Goal: Information Seeking & Learning: Check status

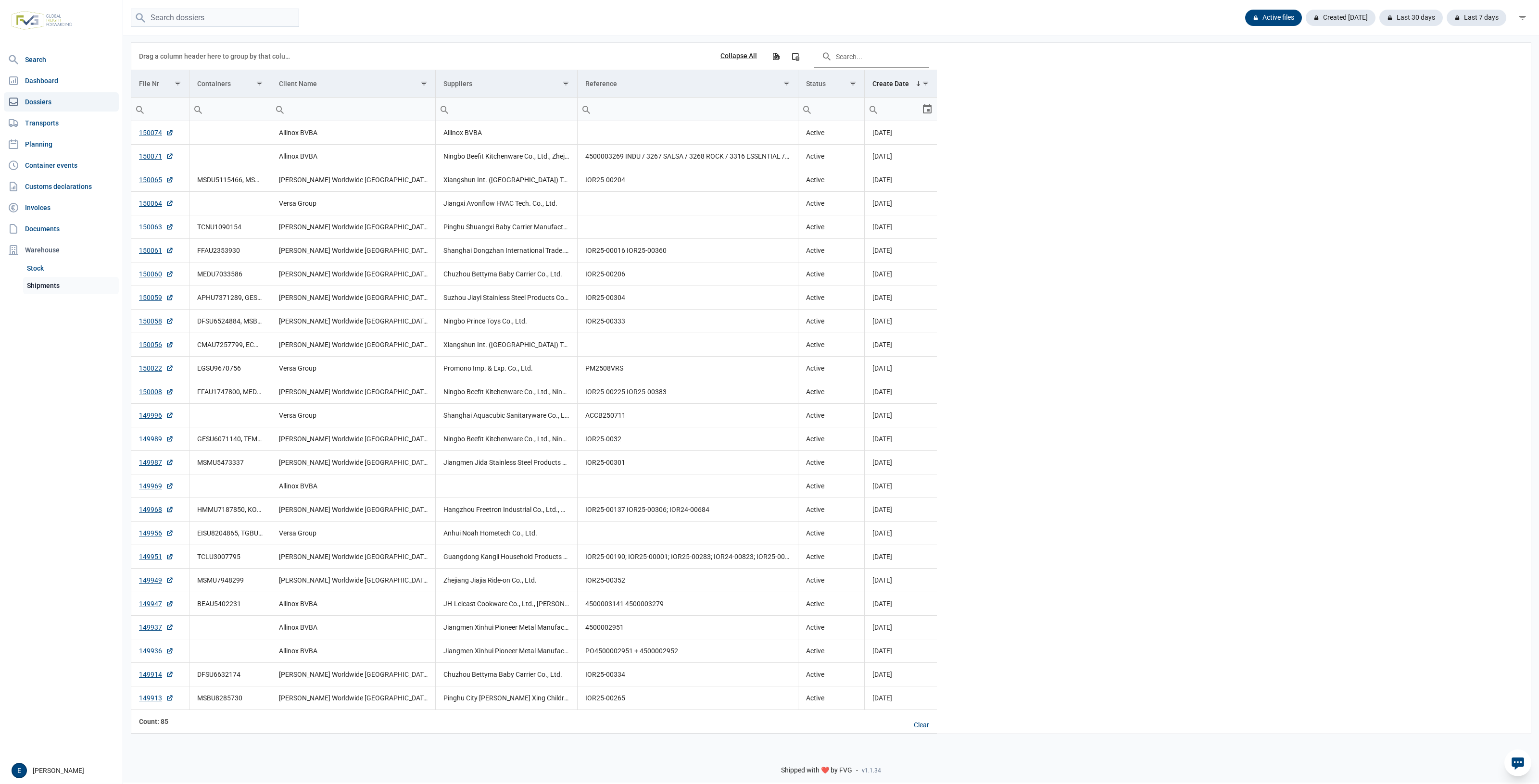
click at [51, 278] on link "Shipments" at bounding box center [71, 285] width 96 height 17
click at [65, 287] on link "Shipments" at bounding box center [71, 285] width 96 height 17
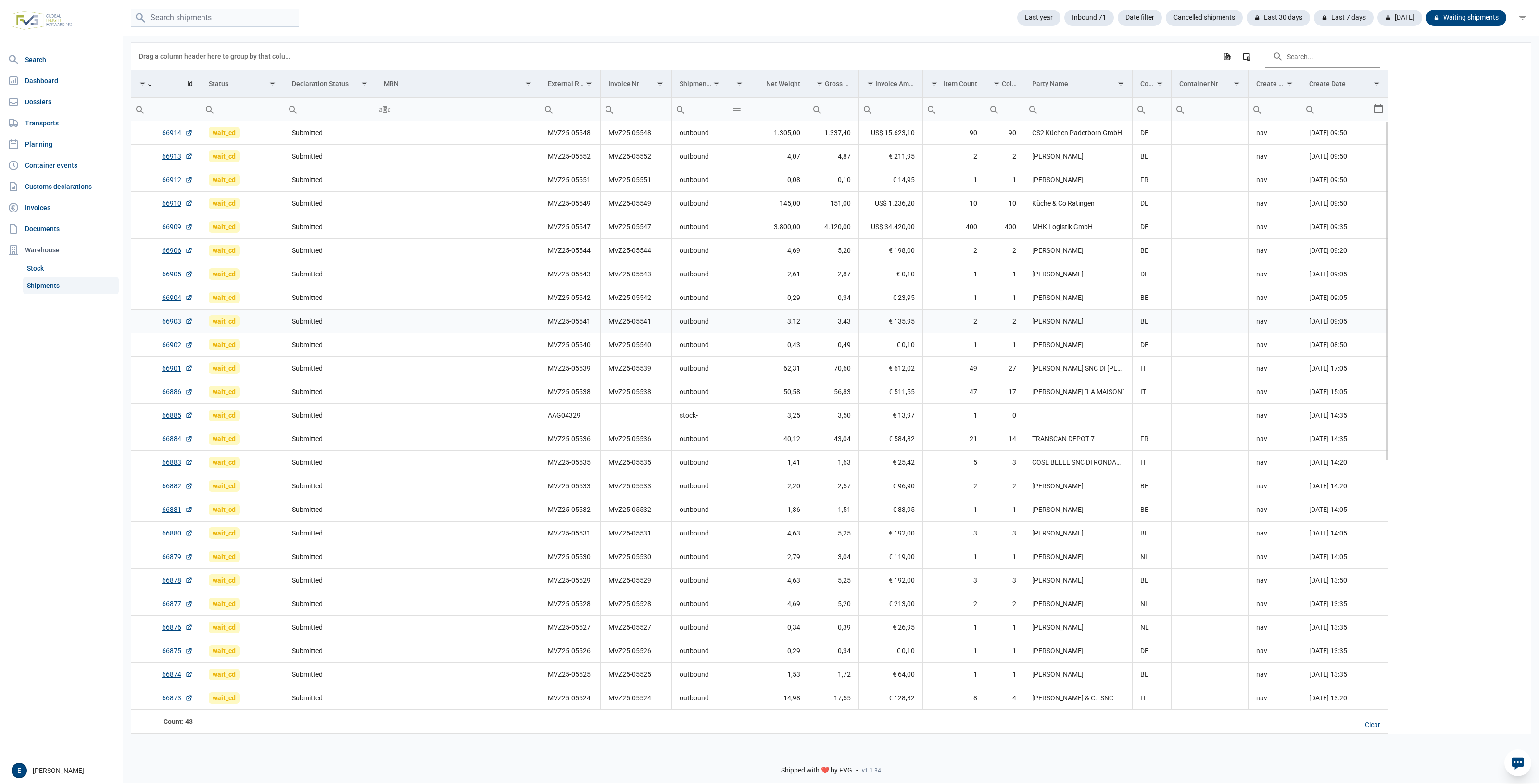
drag, startPoint x: 517, startPoint y: 333, endPoint x: 502, endPoint y: 183, distance: 150.7
click at [507, 179] on td "Data grid with 43 rows and 17 columns" at bounding box center [458, 180] width 164 height 23
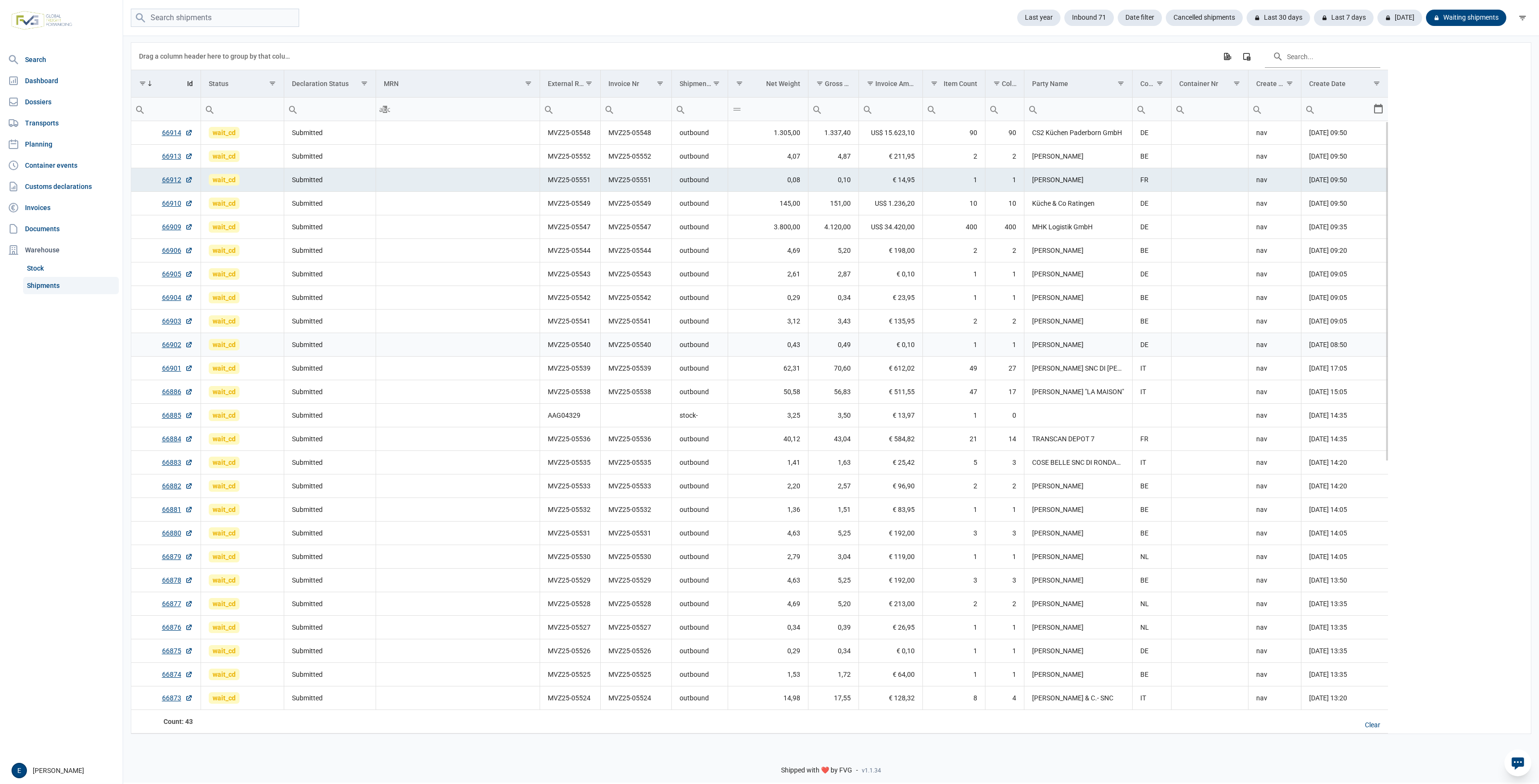
drag, startPoint x: 887, startPoint y: 346, endPoint x: 857, endPoint y: 346, distance: 30.0
drag, startPoint x: 857, startPoint y: 346, endPoint x: 753, endPoint y: 347, distance: 104.0
click at [753, 347] on td "0,43" at bounding box center [768, 345] width 80 height 23
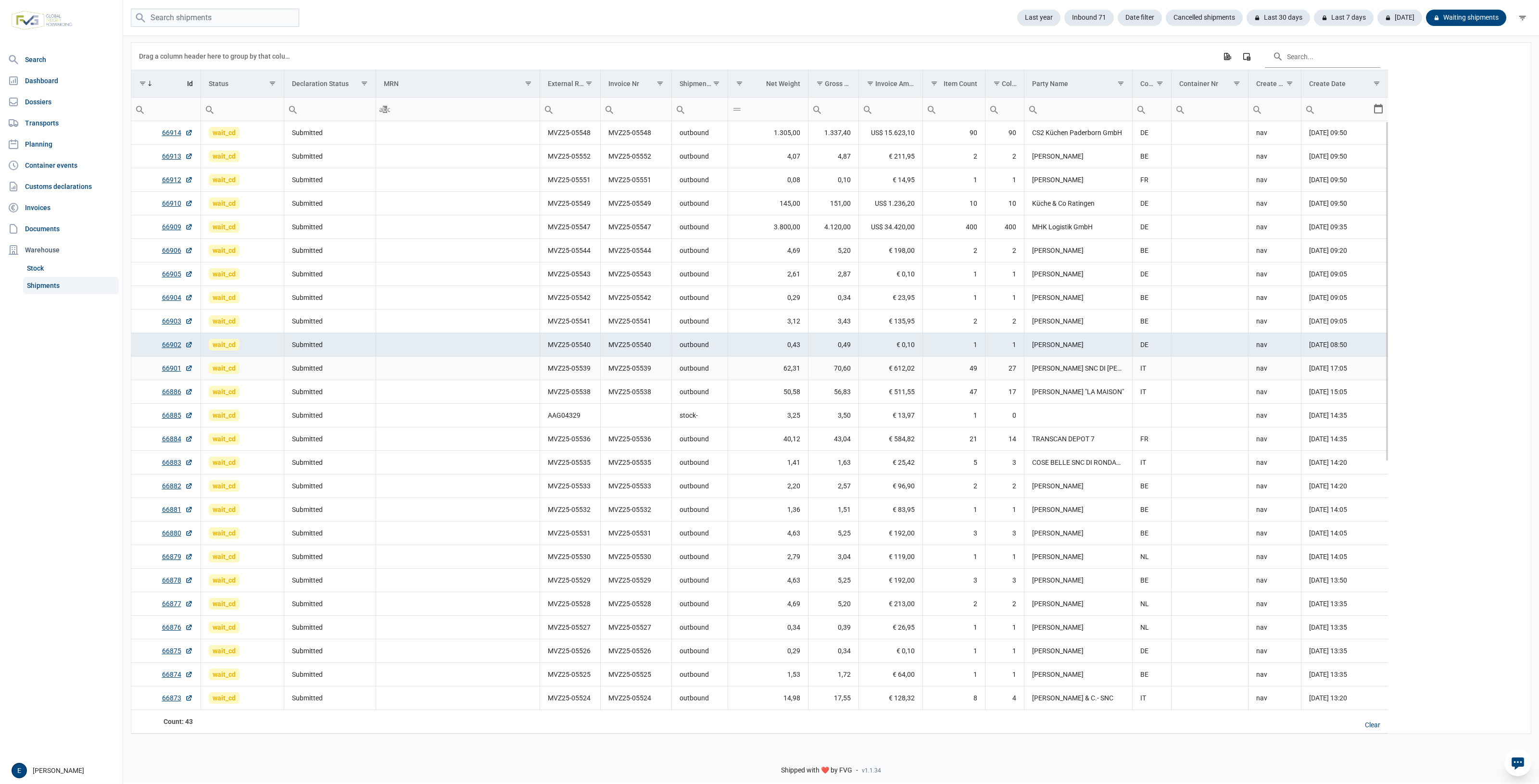
drag, startPoint x: 729, startPoint y: 362, endPoint x: 691, endPoint y: 346, distance: 41.2
drag, startPoint x: 691, startPoint y: 346, endPoint x: 514, endPoint y: 270, distance: 192.6
drag, startPoint x: 514, startPoint y: 270, endPoint x: 523, endPoint y: 192, distance: 78.5
click at [523, 192] on td "Data grid with 43 rows and 17 columns" at bounding box center [458, 180] width 164 height 23
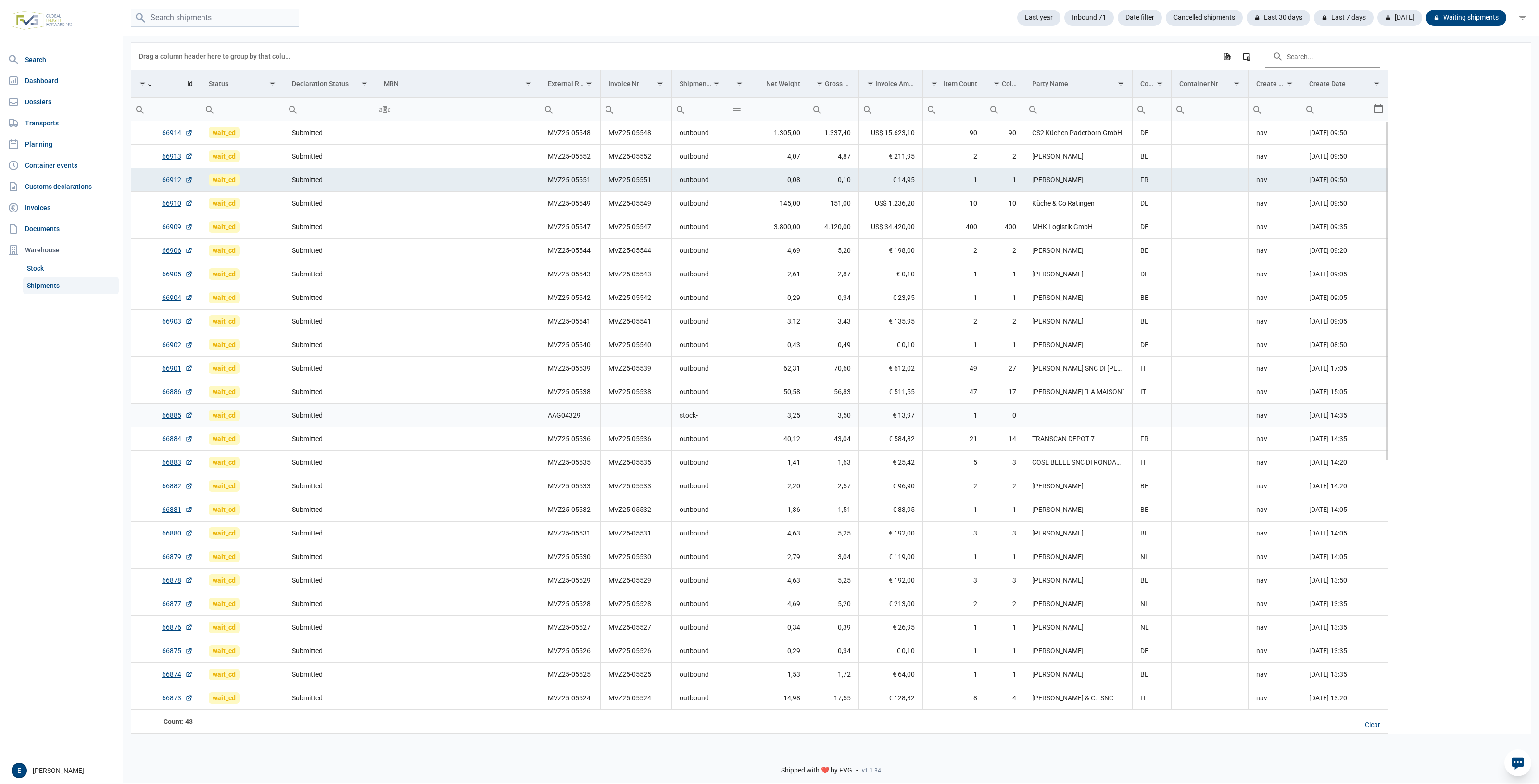
drag, startPoint x: 818, startPoint y: 414, endPoint x: 798, endPoint y: 392, distance: 29.7
drag, startPoint x: 798, startPoint y: 392, endPoint x: 710, endPoint y: 317, distance: 115.6
click at [706, 323] on td "outbound" at bounding box center [700, 321] width 56 height 23
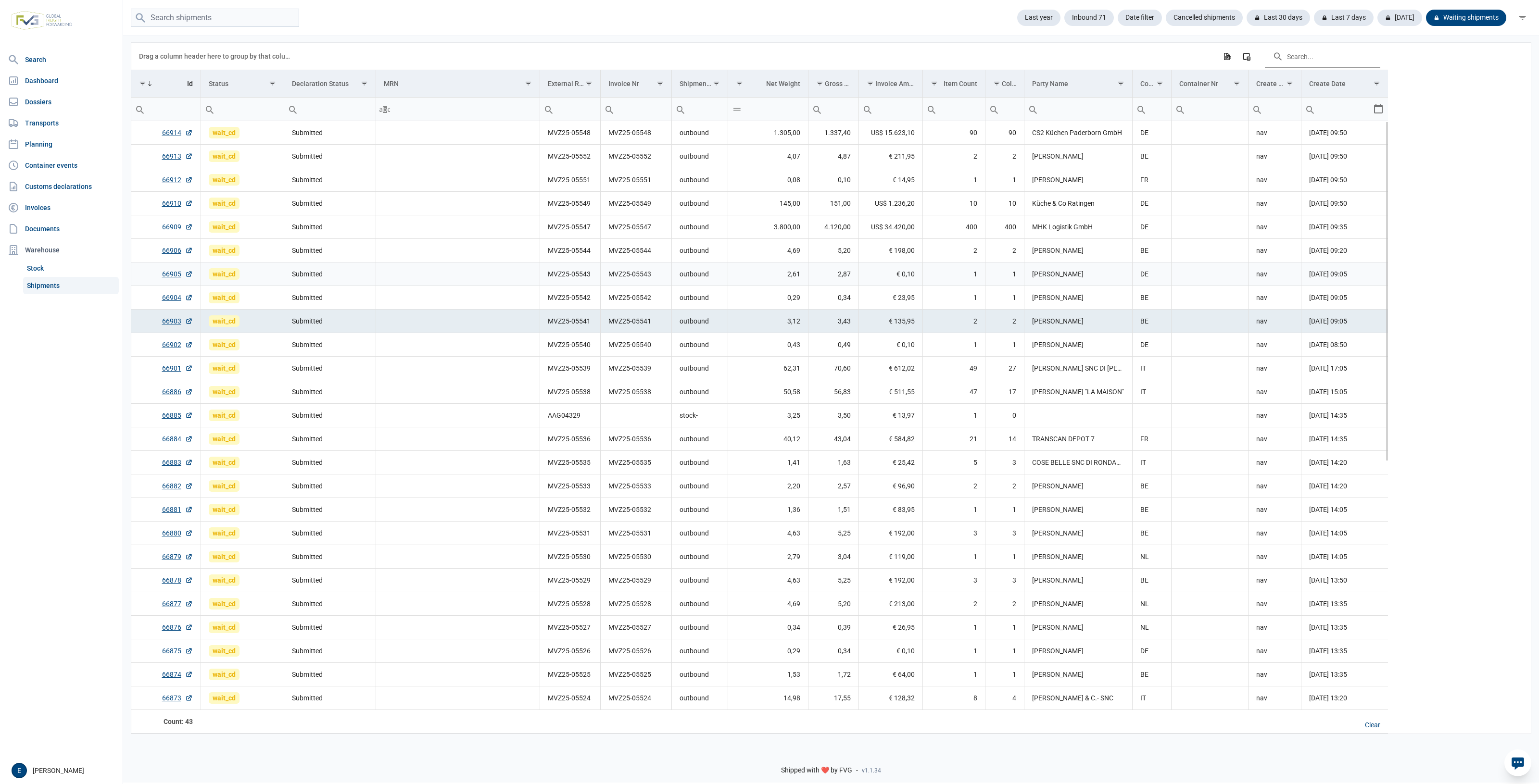
click at [749, 228] on td "3.800,00" at bounding box center [768, 227] width 80 height 23
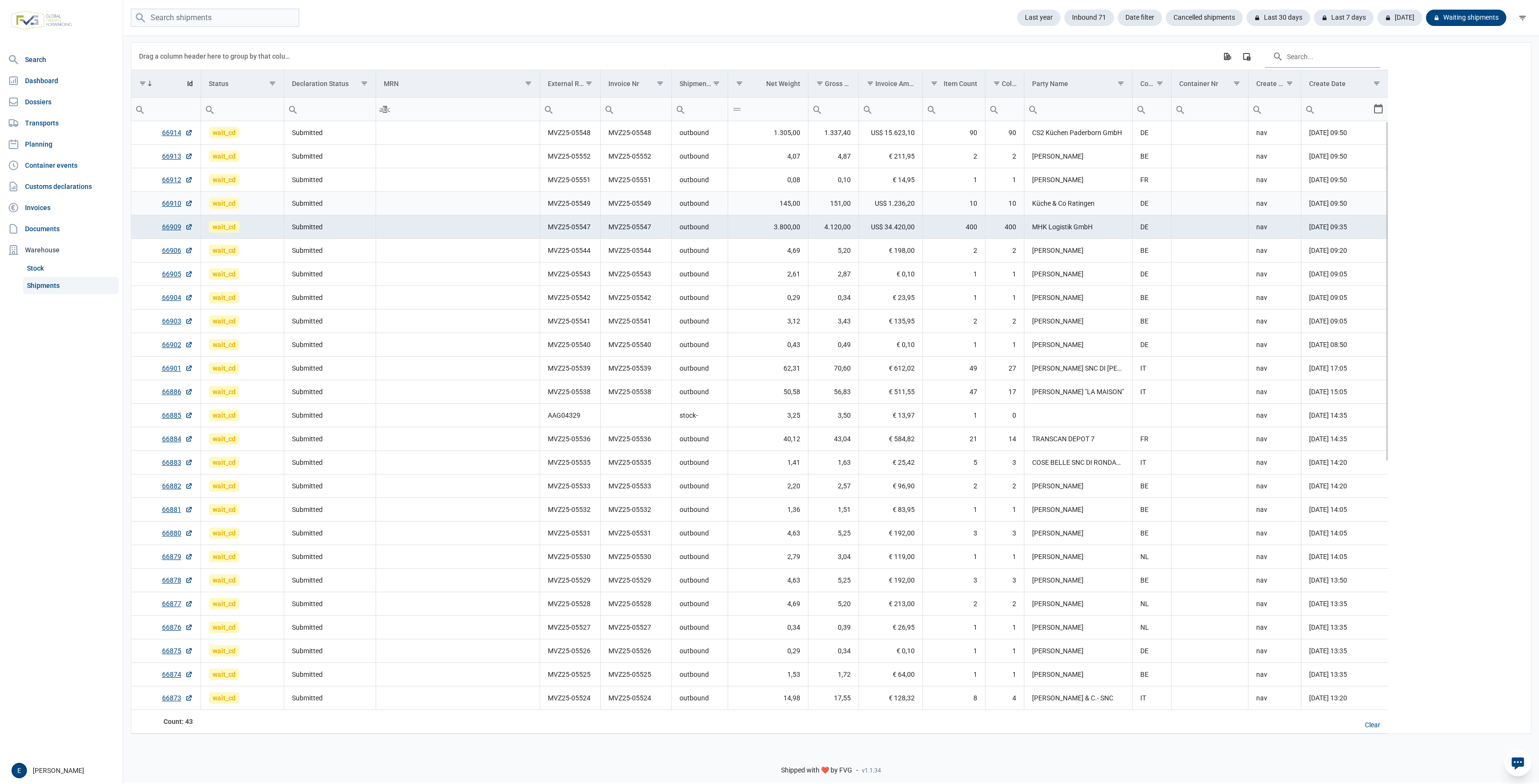
click at [772, 179] on td "0,08" at bounding box center [768, 180] width 80 height 23
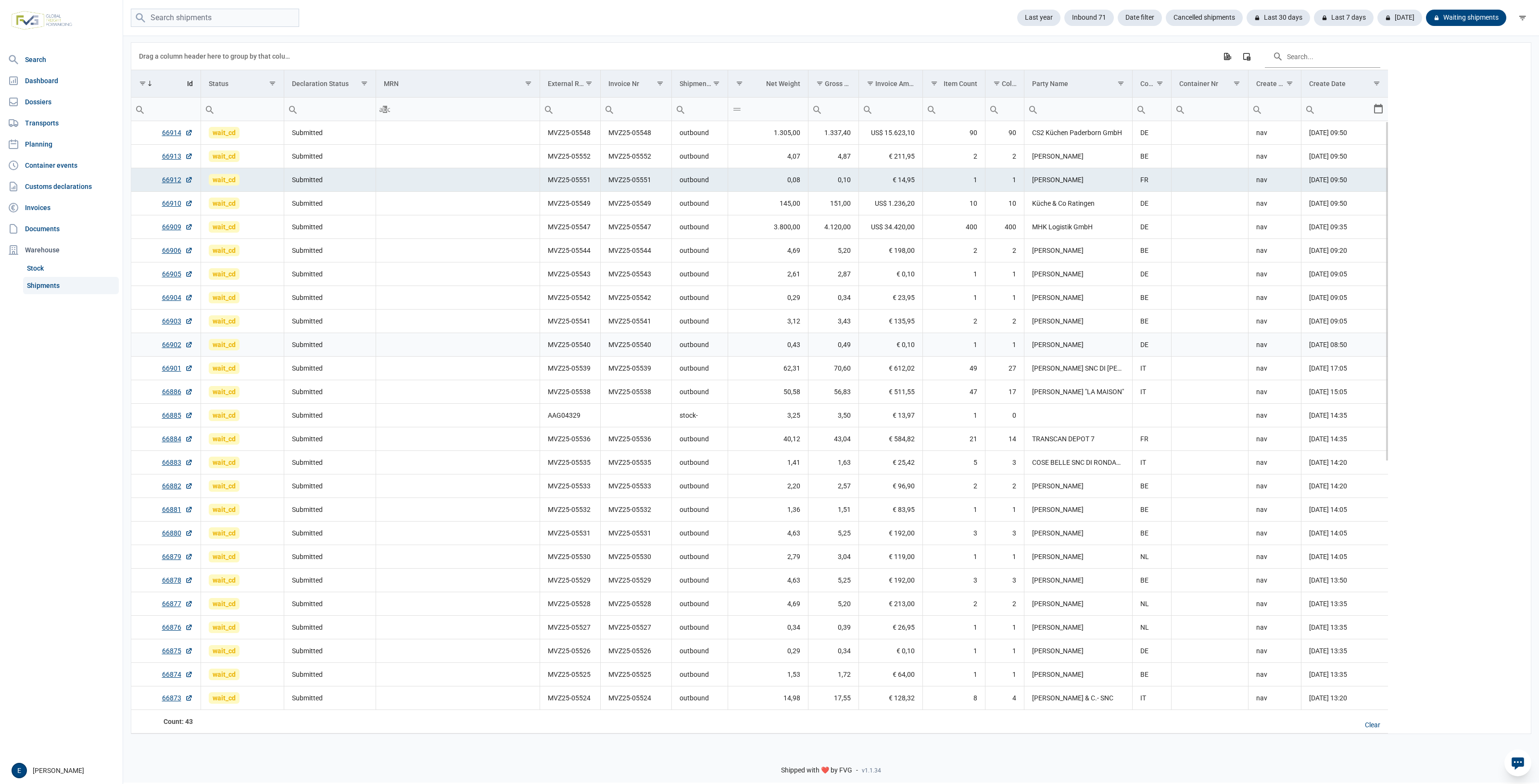
drag, startPoint x: 260, startPoint y: 355, endPoint x: 263, endPoint y: 344, distance: 11.4
drag, startPoint x: 263, startPoint y: 344, endPoint x: 270, endPoint y: 261, distance: 83.3
click at [296, 267] on td "Submitted" at bounding box center [330, 274] width 92 height 23
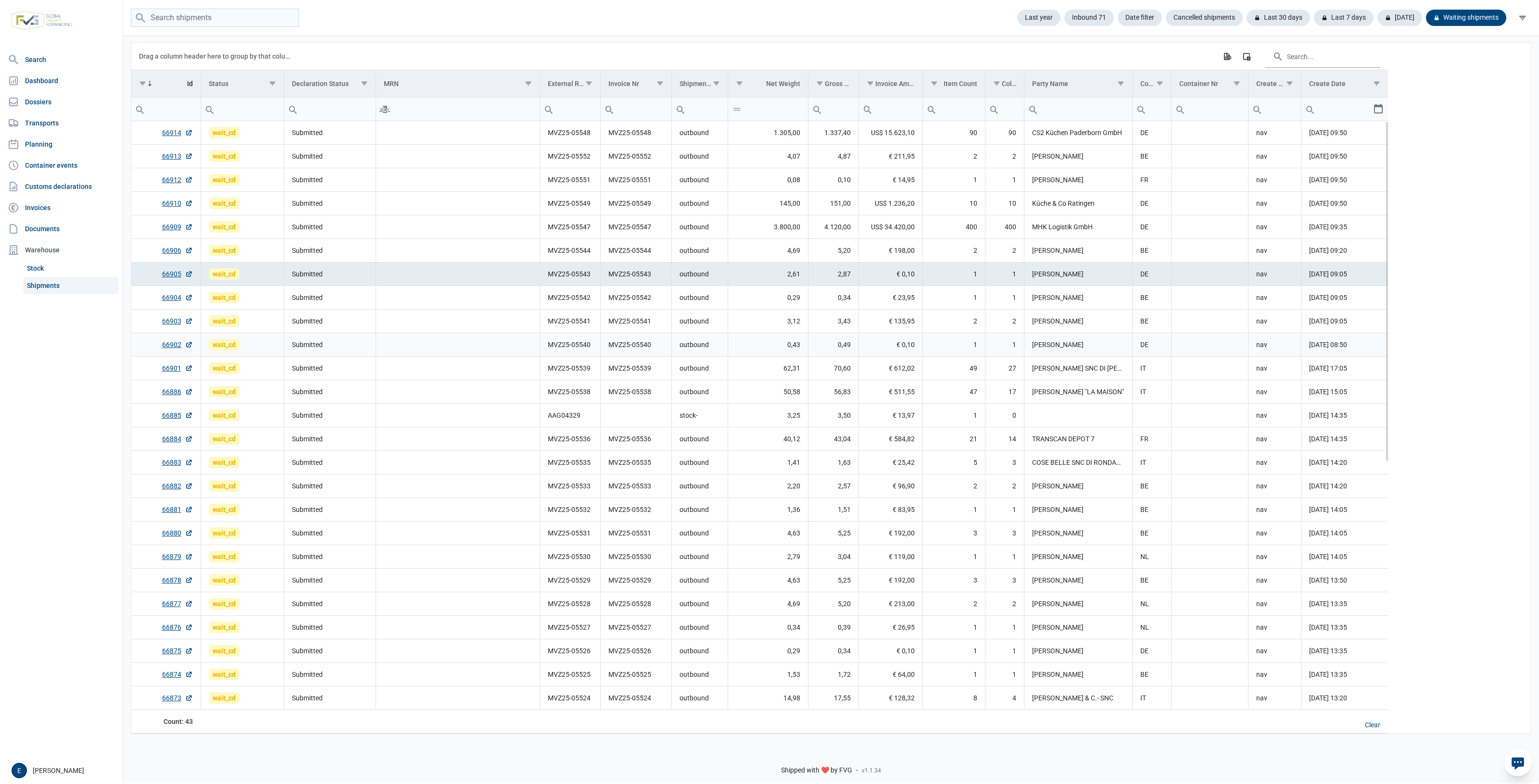
click at [556, 356] on td "MVZ25-05540" at bounding box center [569, 345] width 60 height 23
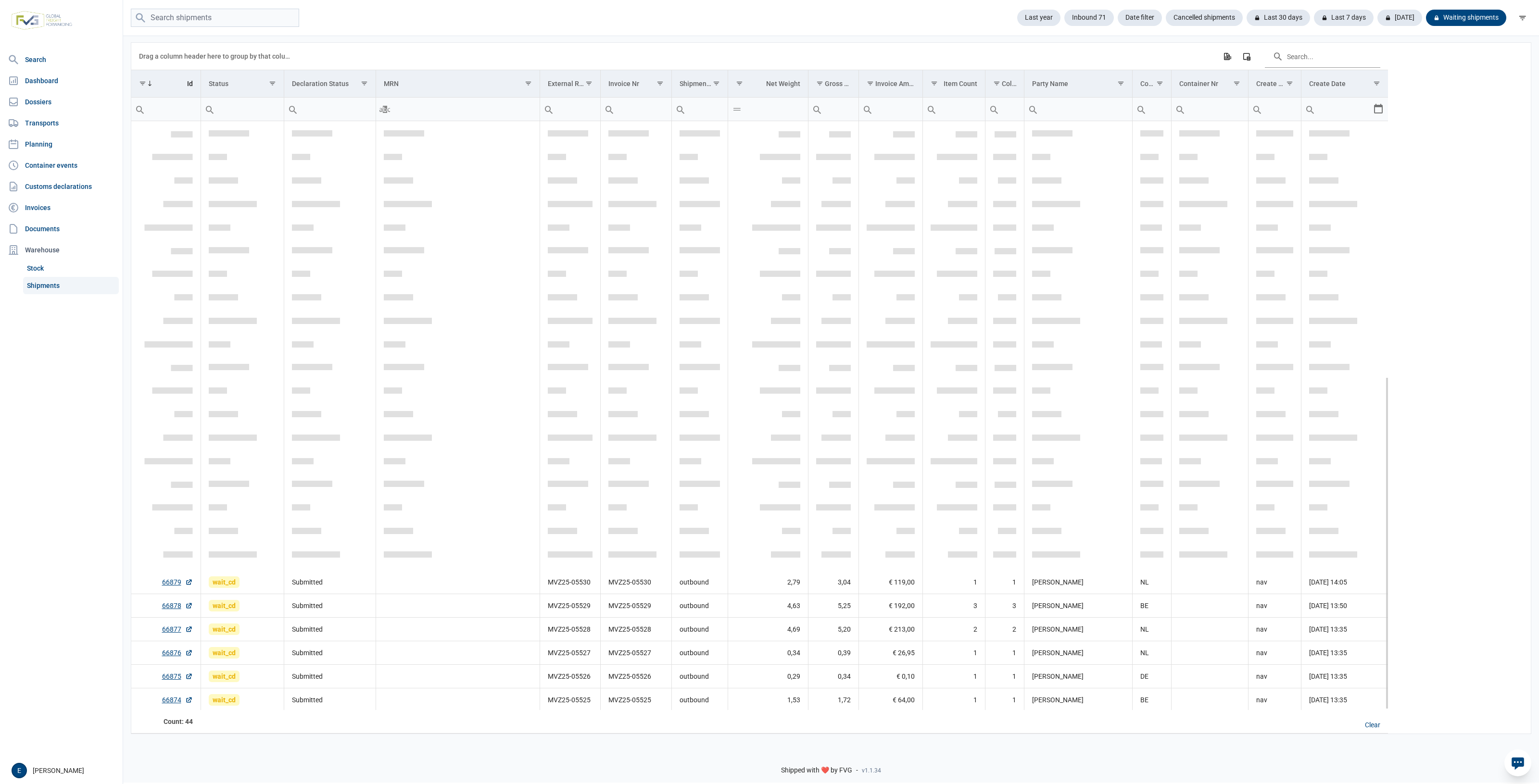
scroll to position [453, 0]
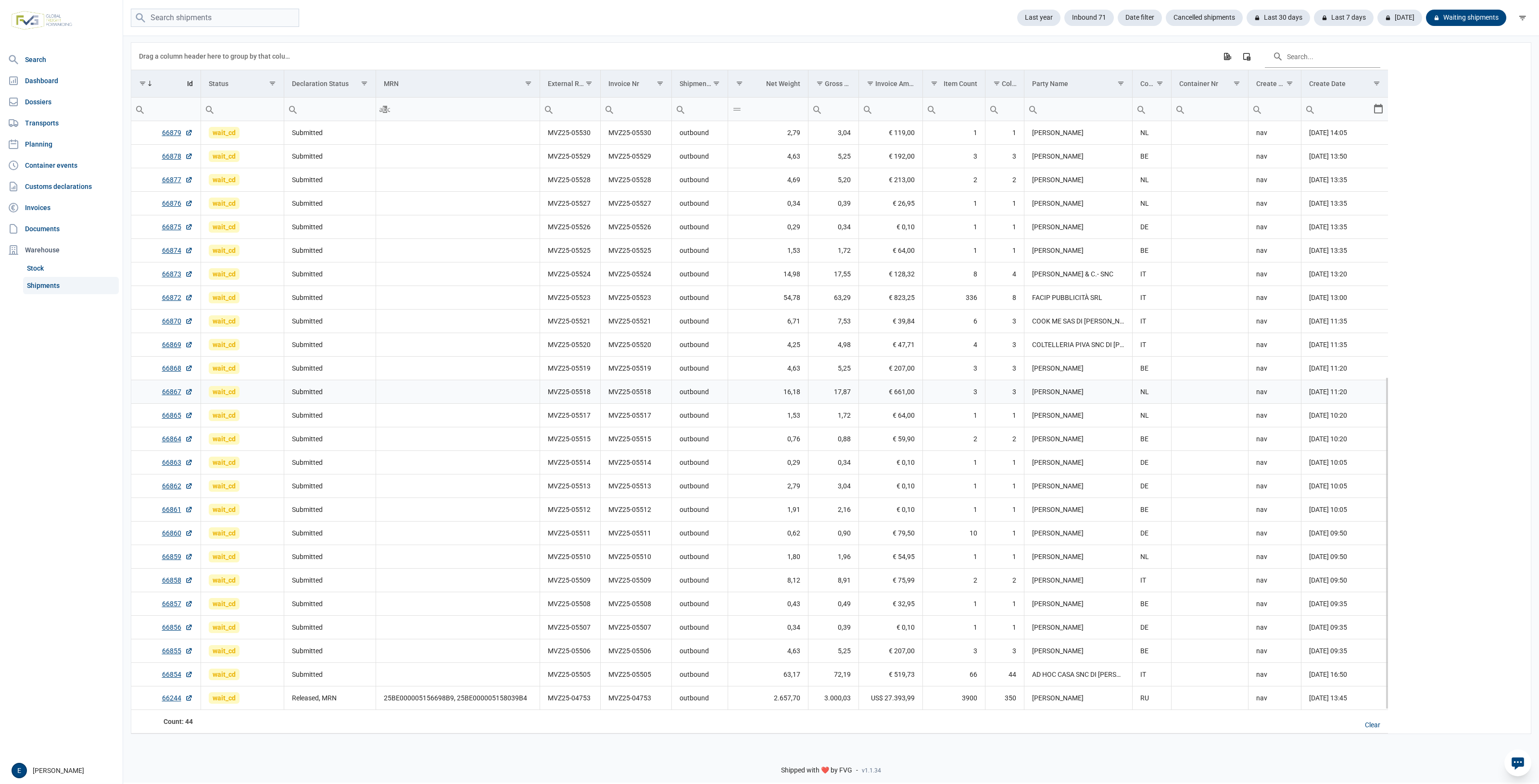
drag, startPoint x: 924, startPoint y: 397, endPoint x: 820, endPoint y: 368, distance: 108.0
click at [820, 368] on td "5,25" at bounding box center [833, 368] width 51 height 23
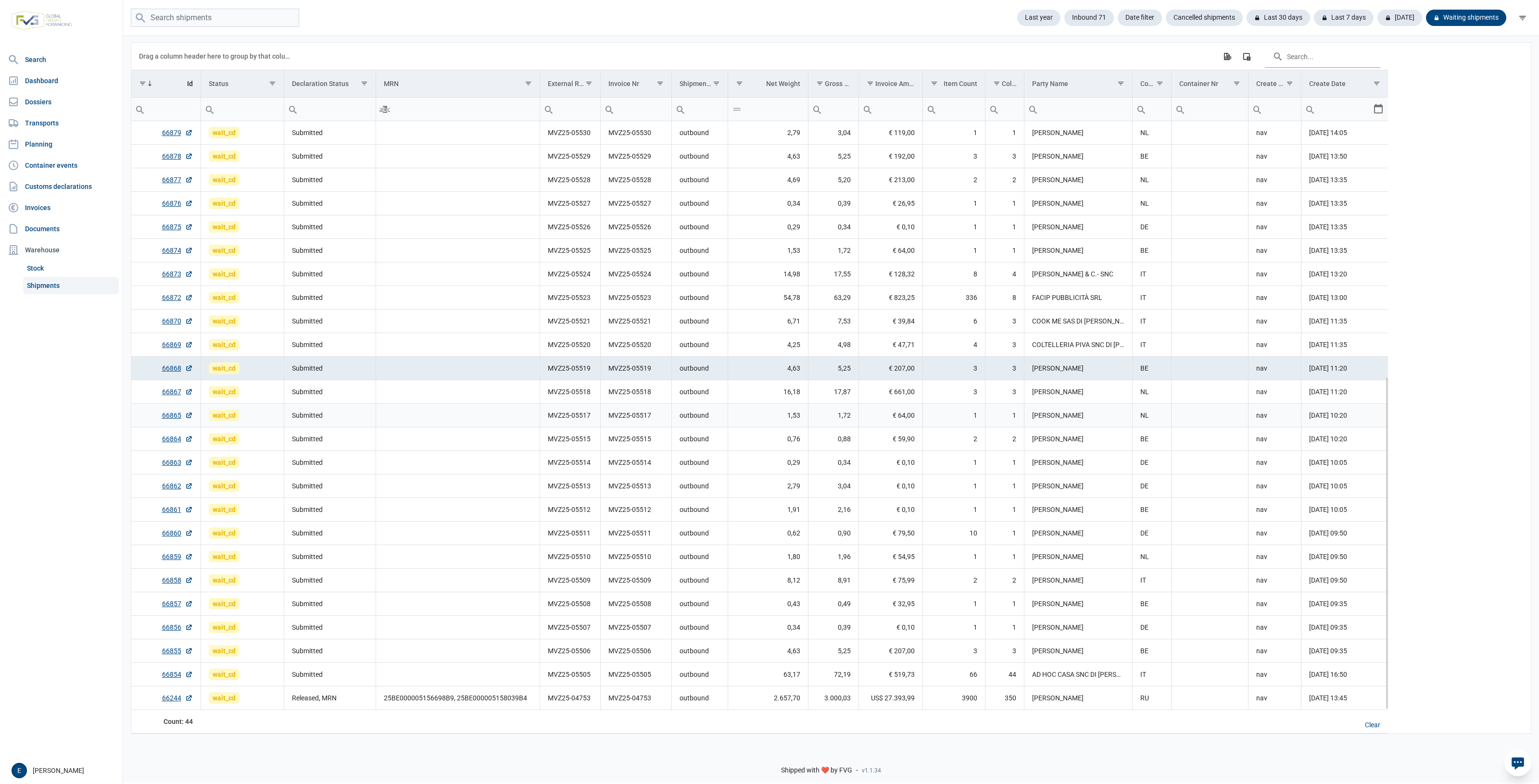
drag, startPoint x: 756, startPoint y: 424, endPoint x: 756, endPoint y: 412, distance: 12.0
drag, startPoint x: 756, startPoint y: 412, endPoint x: 771, endPoint y: 379, distance: 36.2
click at [771, 380] on td "16,18" at bounding box center [768, 391] width 80 height 23
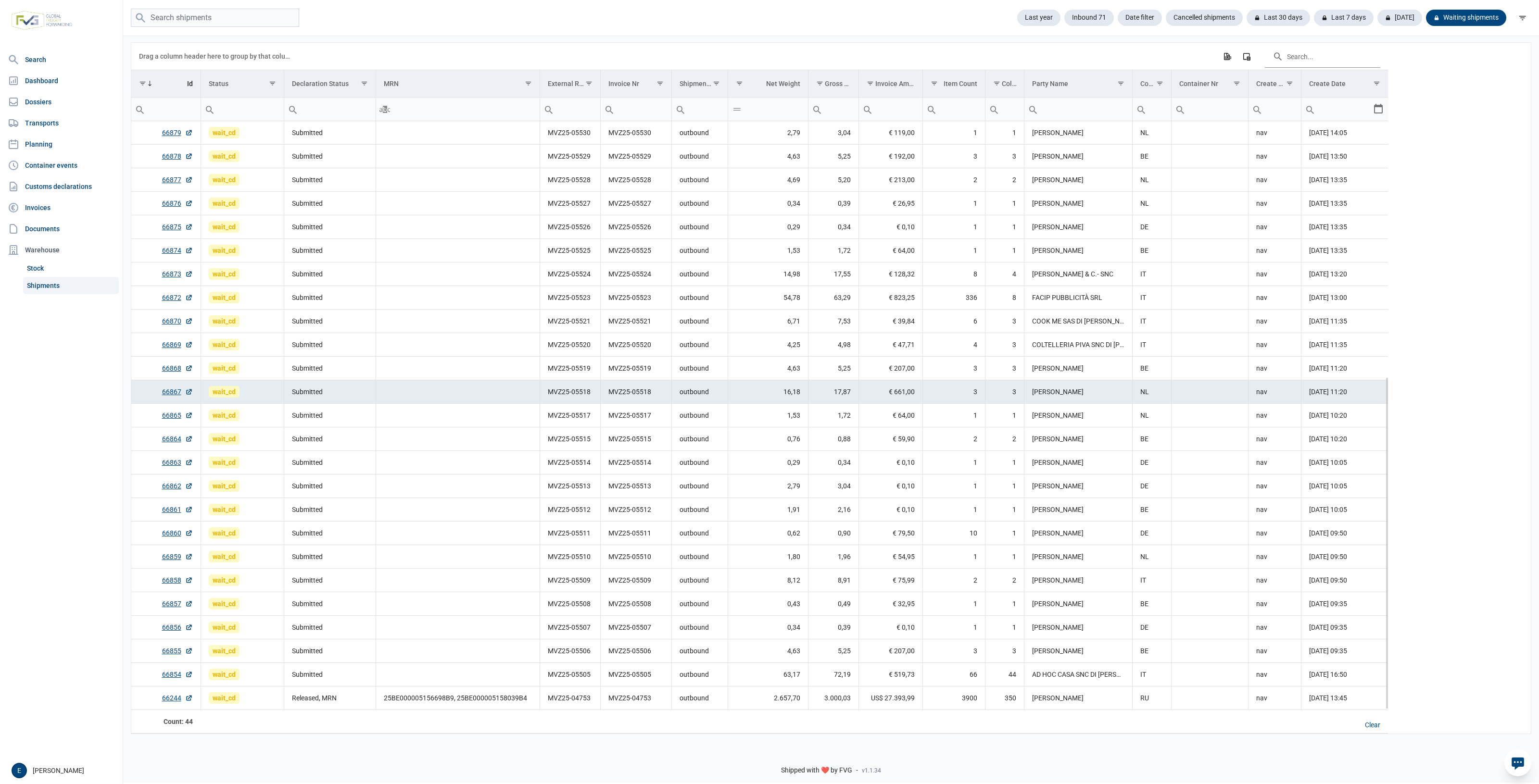
click at [760, 389] on td "16,18" at bounding box center [768, 391] width 80 height 23
drag, startPoint x: 805, startPoint y: 442, endPoint x: 763, endPoint y: 345, distance: 105.7
drag, startPoint x: 763, startPoint y: 345, endPoint x: 655, endPoint y: 371, distance: 111.1
click at [655, 371] on td "MVZ25-05519" at bounding box center [636, 368] width 71 height 23
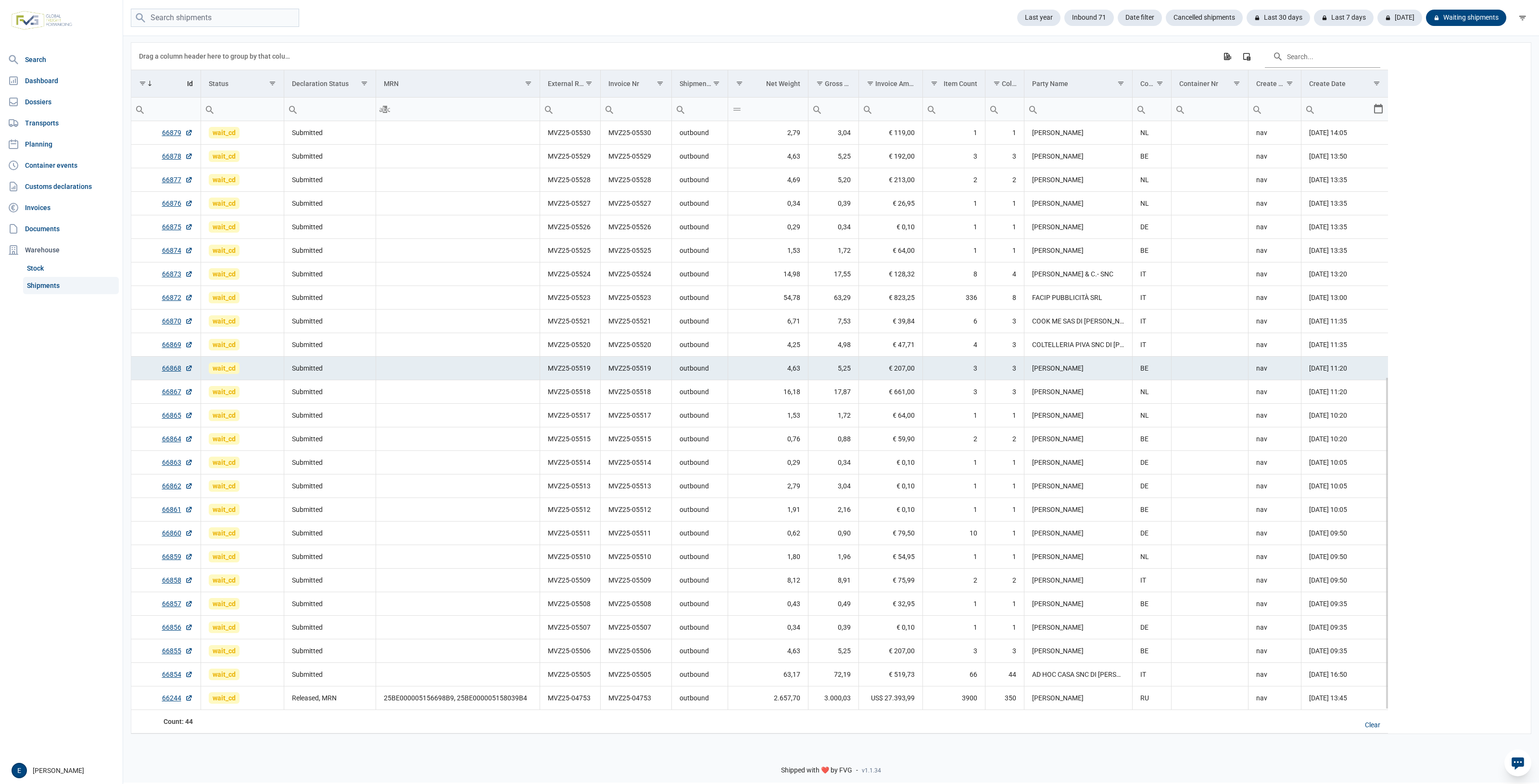
drag, startPoint x: 873, startPoint y: 371, endPoint x: 862, endPoint y: 371, distance: 11.0
drag, startPoint x: 862, startPoint y: 371, endPoint x: 753, endPoint y: 371, distance: 109.0
click at [753, 371] on td "4,63" at bounding box center [768, 368] width 80 height 23
drag, startPoint x: 881, startPoint y: 315, endPoint x: 845, endPoint y: 296, distance: 40.7
click at [845, 296] on td "63,29" at bounding box center [833, 297] width 51 height 23
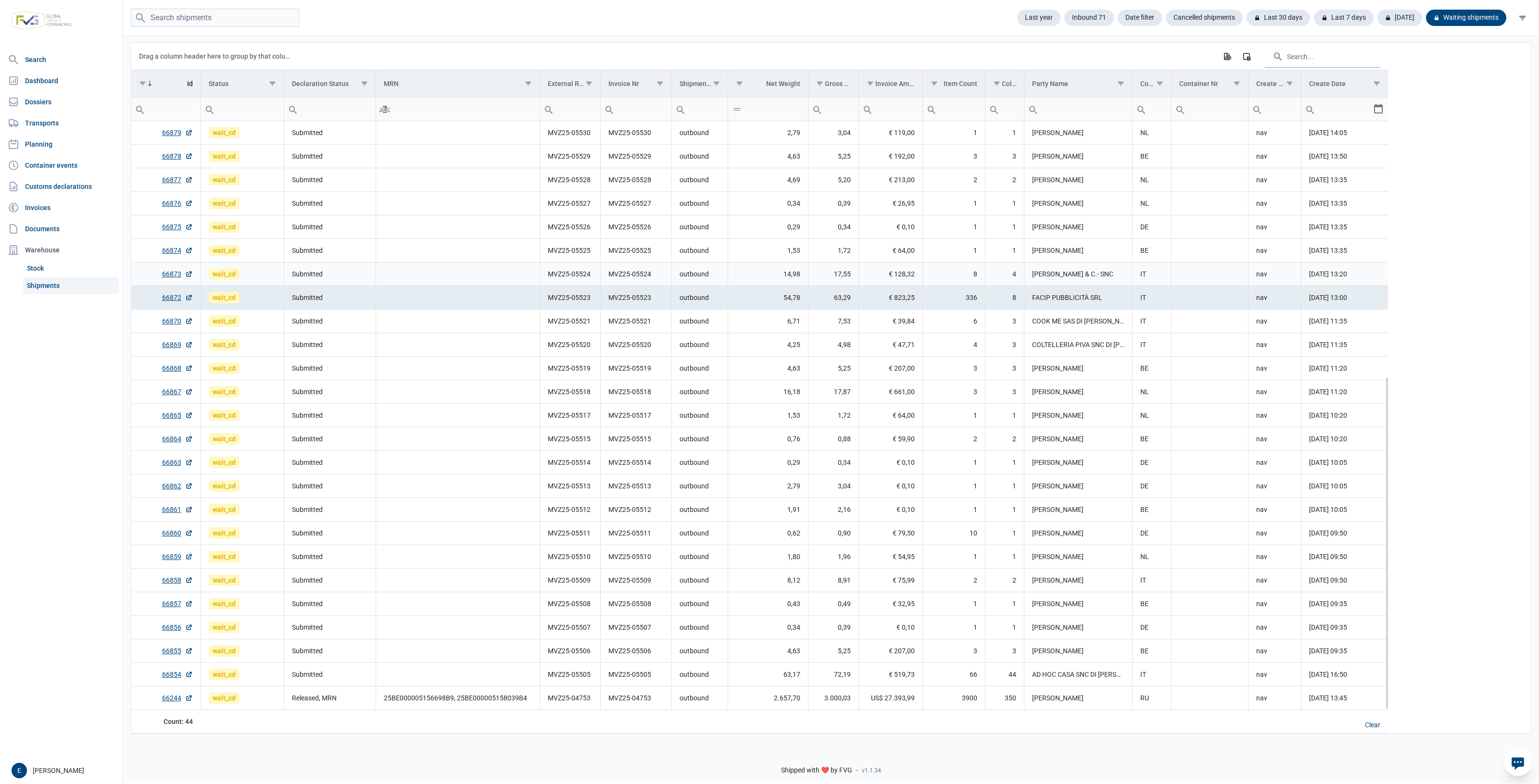
click at [539, 282] on td "Data grid with 44 rows and 17 columns" at bounding box center [458, 273] width 164 height 23
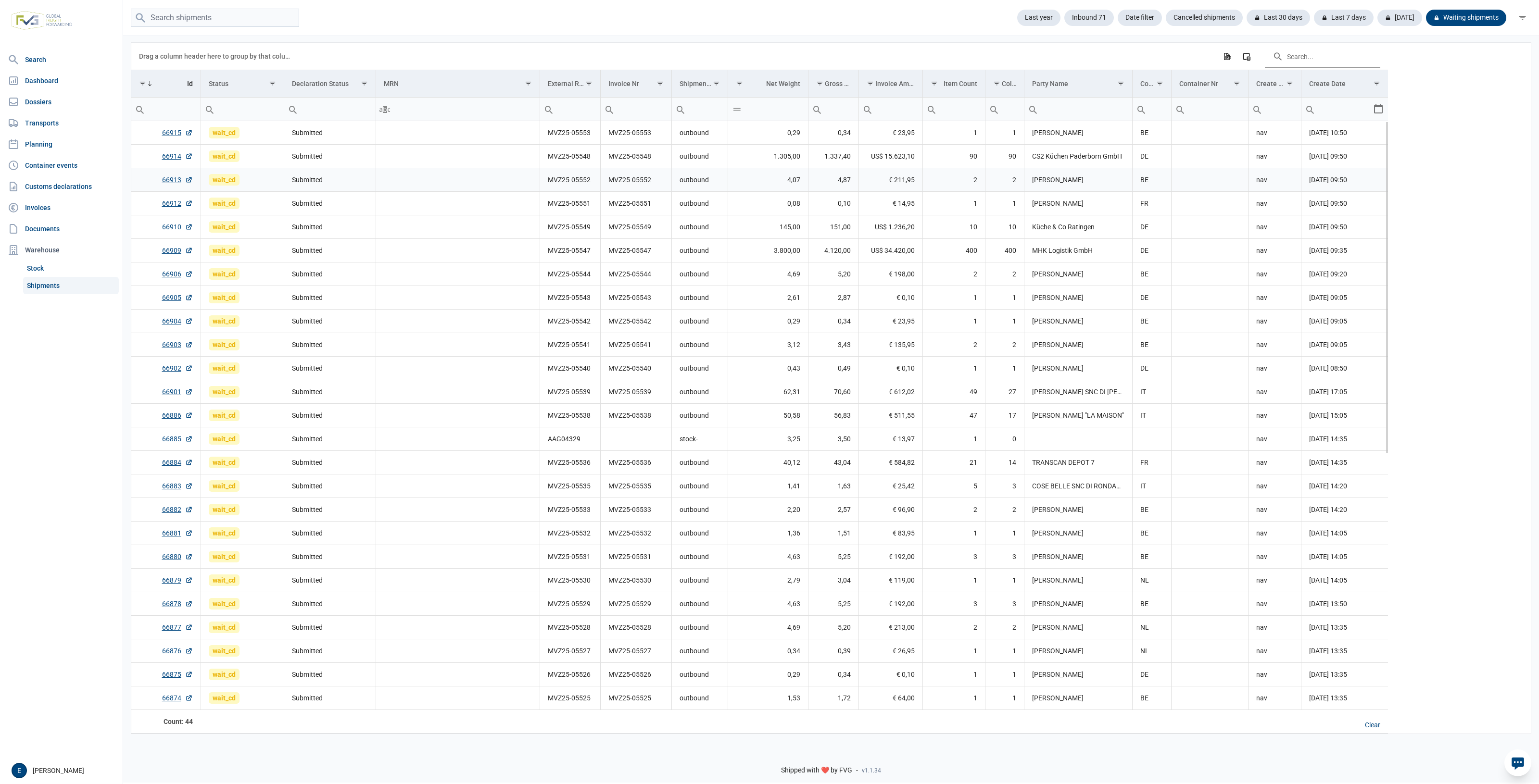
drag, startPoint x: 255, startPoint y: 209, endPoint x: 648, endPoint y: 182, distance: 393.9
click at [648, 182] on td "MVZ25-05552" at bounding box center [636, 180] width 71 height 23
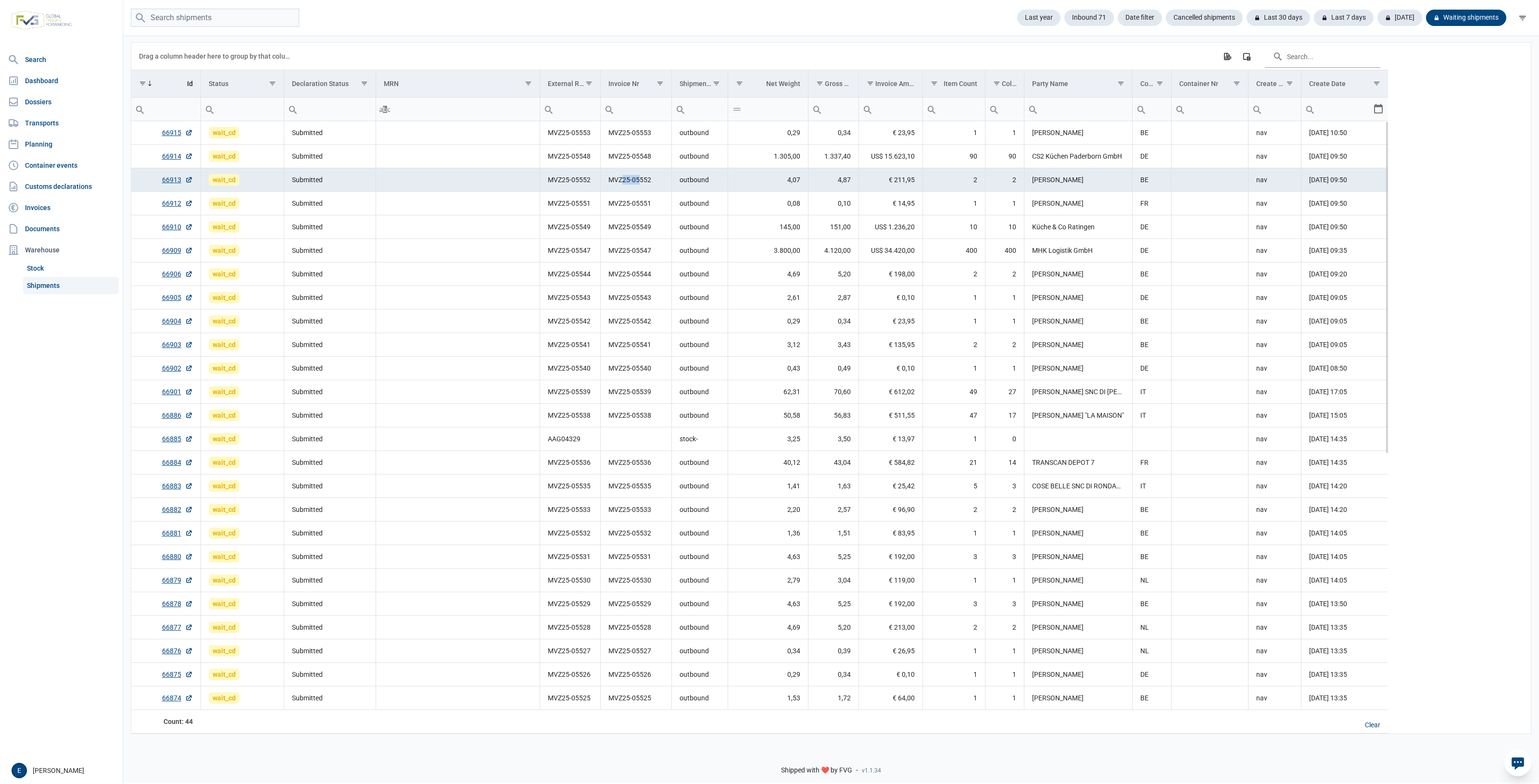
click at [621, 188] on td "MVZ25-05552" at bounding box center [636, 180] width 71 height 23
click at [460, 378] on td "Data grid with 44 rows and 17 columns" at bounding box center [458, 368] width 164 height 23
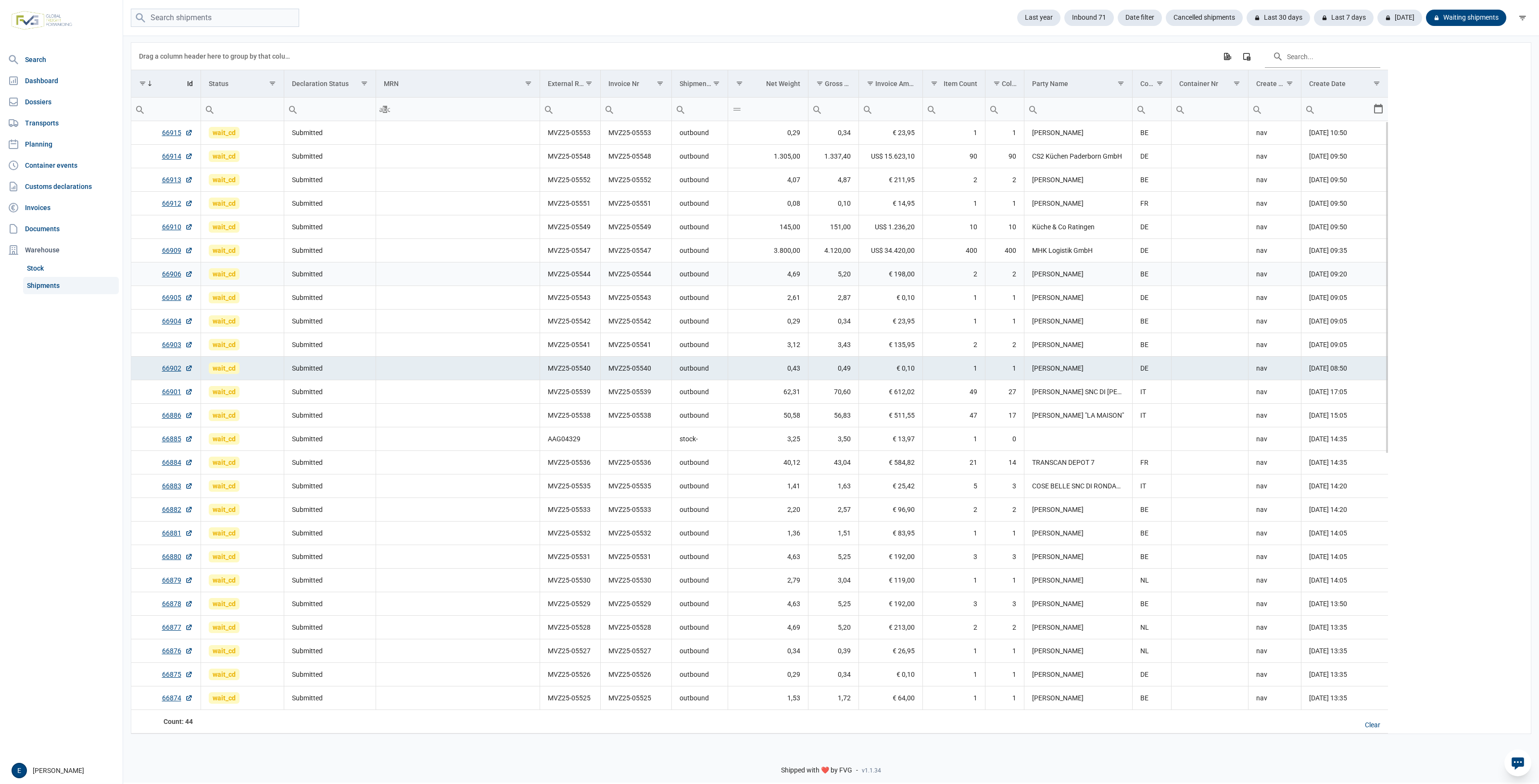
drag, startPoint x: 289, startPoint y: 284, endPoint x: 736, endPoint y: 213, distance: 452.6
click at [736, 213] on td "0,08" at bounding box center [768, 203] width 80 height 23
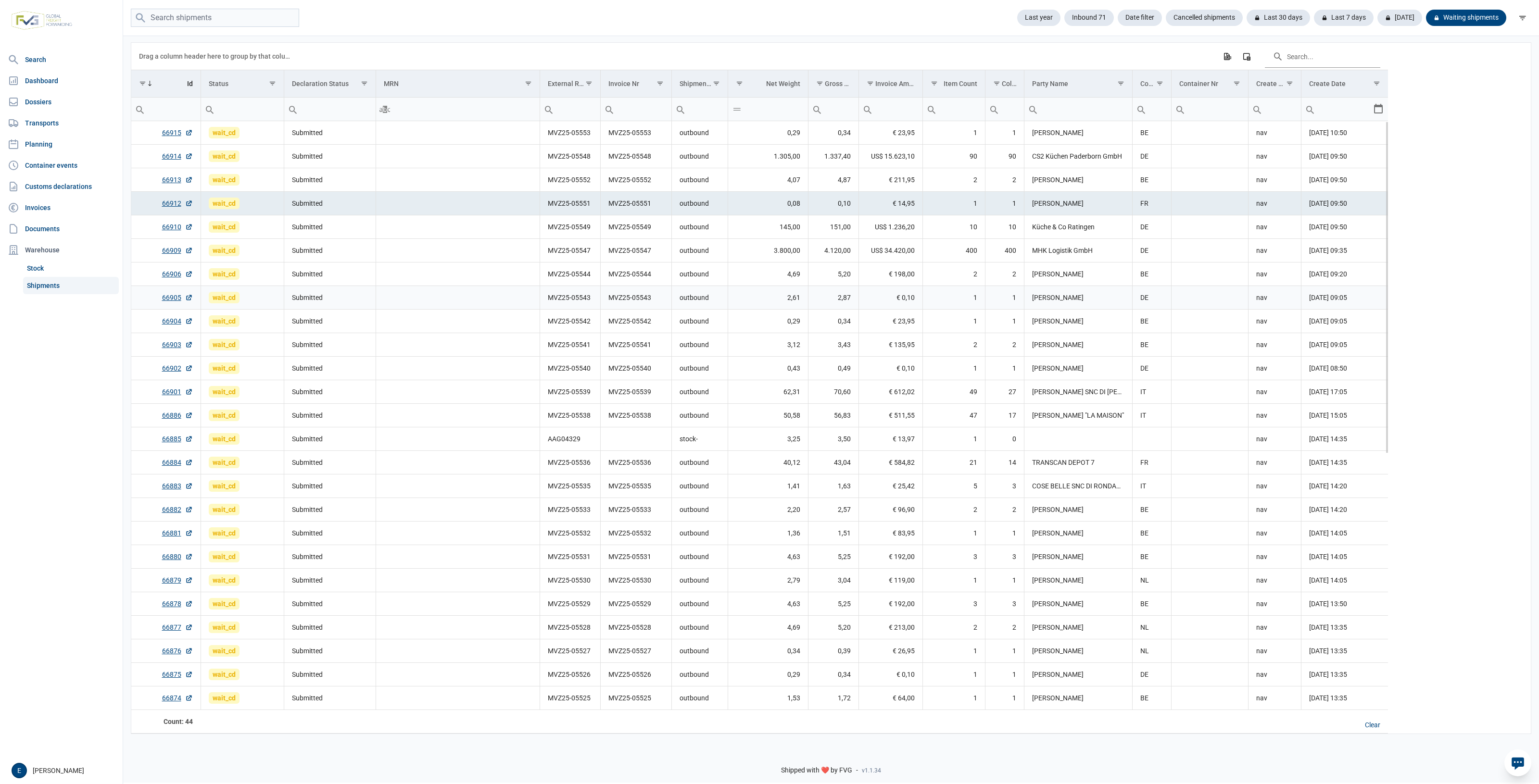
click at [518, 294] on td "Data grid with 44 rows and 17 columns" at bounding box center [458, 297] width 164 height 23
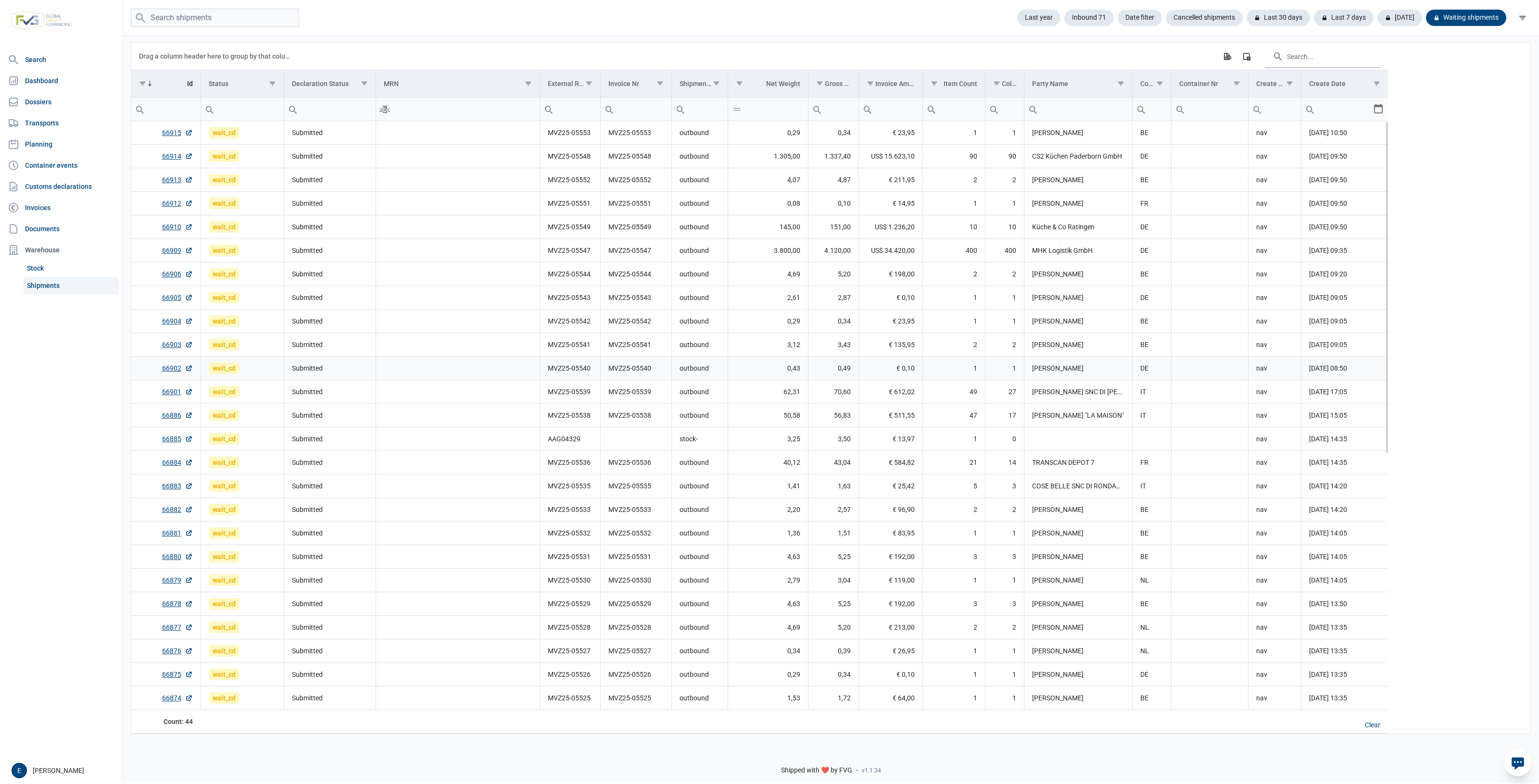
drag, startPoint x: 744, startPoint y: 366, endPoint x: 633, endPoint y: 362, distance: 111.1
drag, startPoint x: 633, startPoint y: 362, endPoint x: 323, endPoint y: 383, distance: 310.7
click at [578, 359] on tr "66902 wait_cd Submitted MVZ25-05540 MVZ25-05540 outbound 0,43 0,49 € 0,10 1 1 […" at bounding box center [759, 368] width 1256 height 23
drag, startPoint x: 734, startPoint y: 40, endPoint x: 591, endPoint y: 266, distance: 267.4
click at [591, 266] on td "MVZ25-05549" at bounding box center [569, 274] width 60 height 23
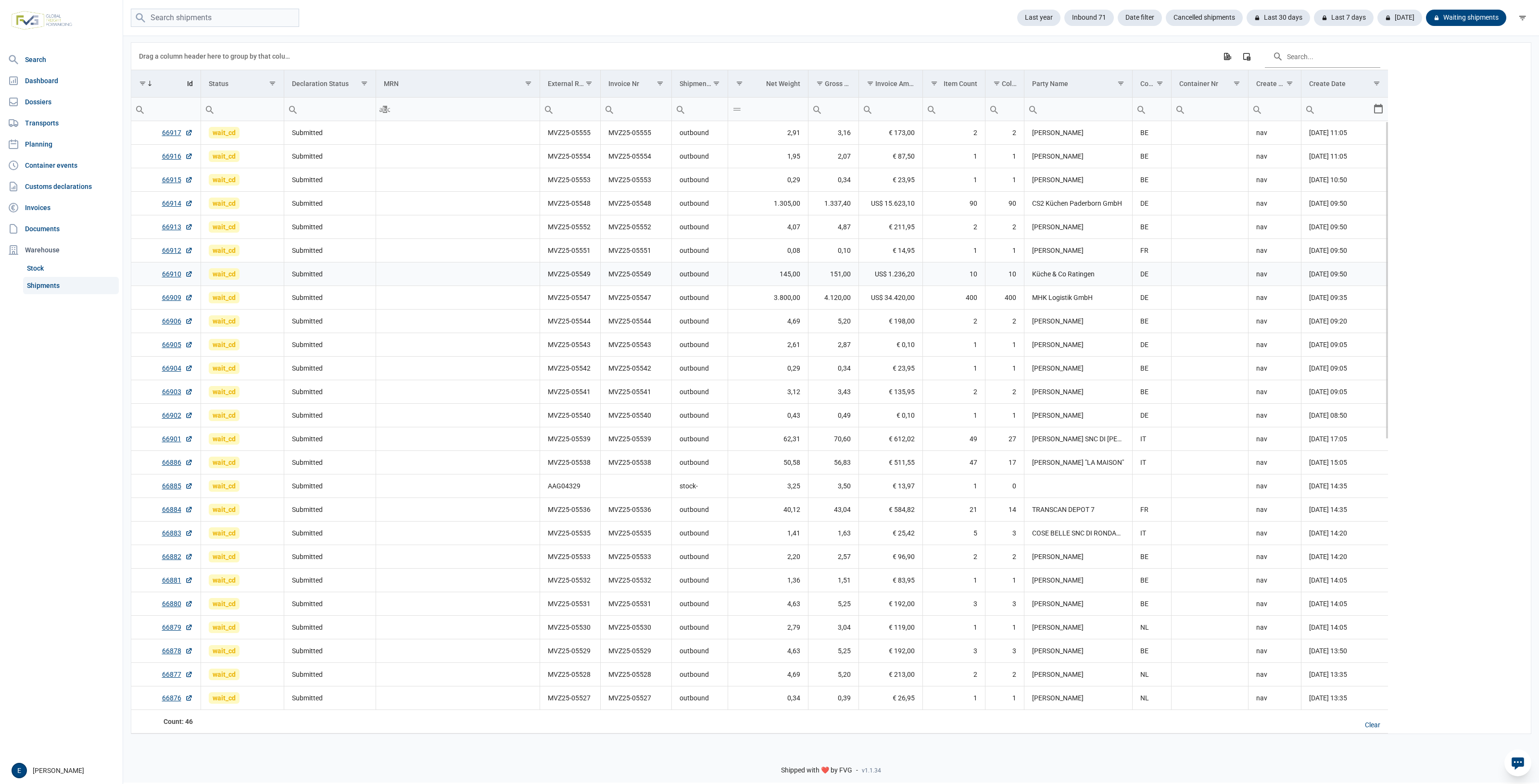
click at [649, 280] on td "MVZ25-05549" at bounding box center [636, 274] width 71 height 23
drag, startPoint x: 936, startPoint y: 489, endPoint x: 532, endPoint y: 450, distance: 405.9
click at [532, 450] on td "Data grid with 48 rows and 17 columns" at bounding box center [458, 439] width 164 height 23
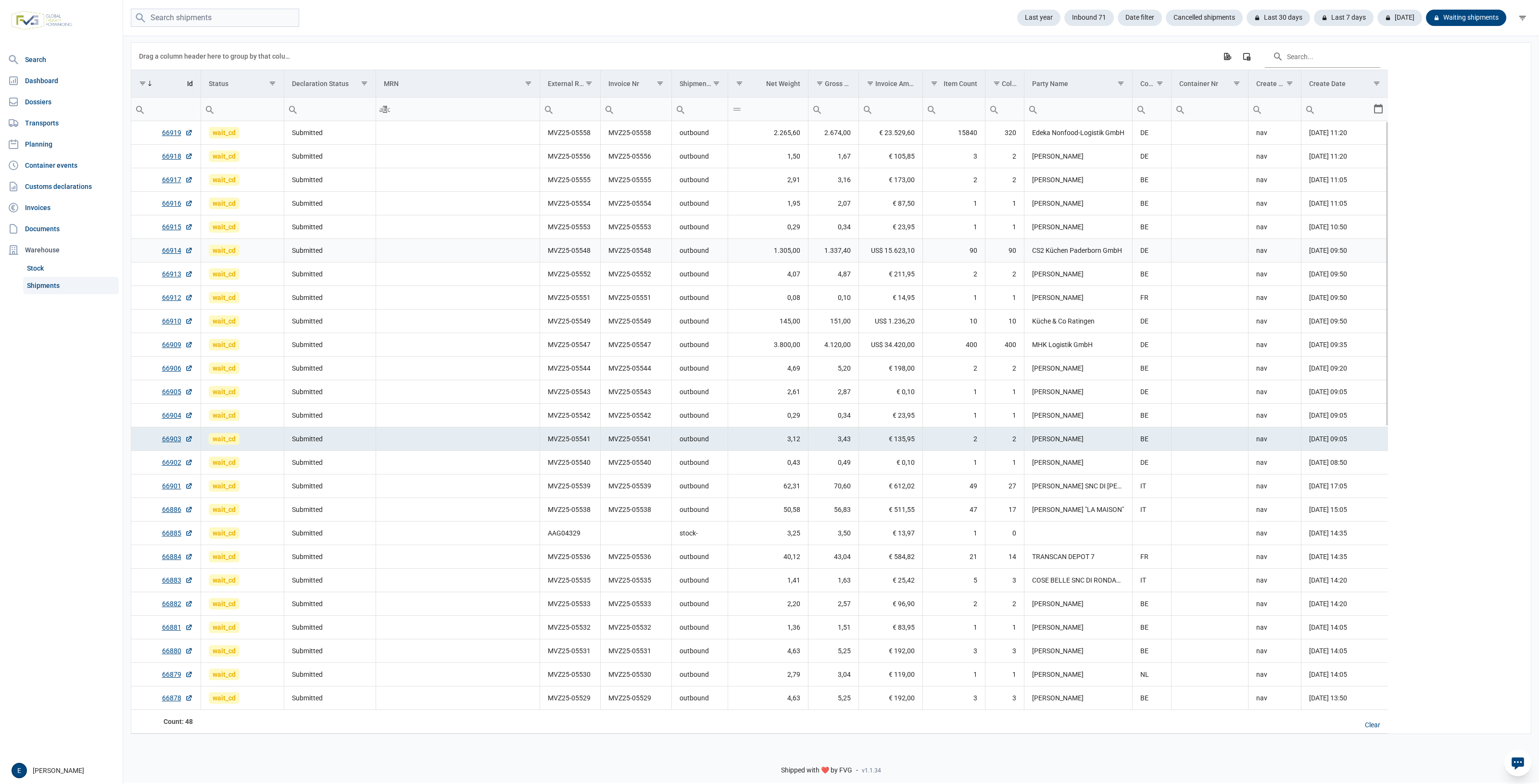
click at [523, 255] on td "Data grid with 48 rows and 17 columns" at bounding box center [458, 250] width 164 height 23
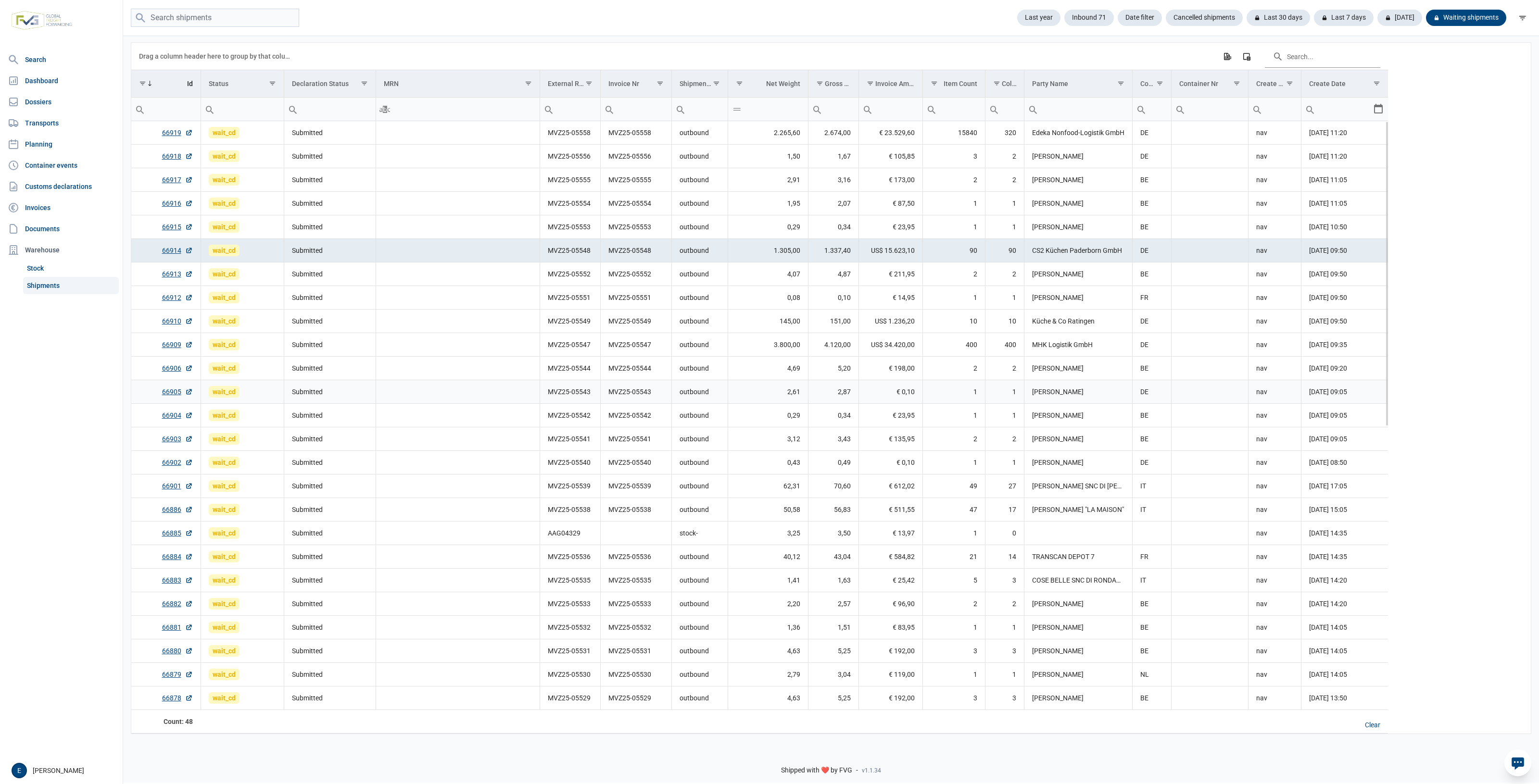
click at [752, 385] on td "2,61" at bounding box center [768, 392] width 80 height 23
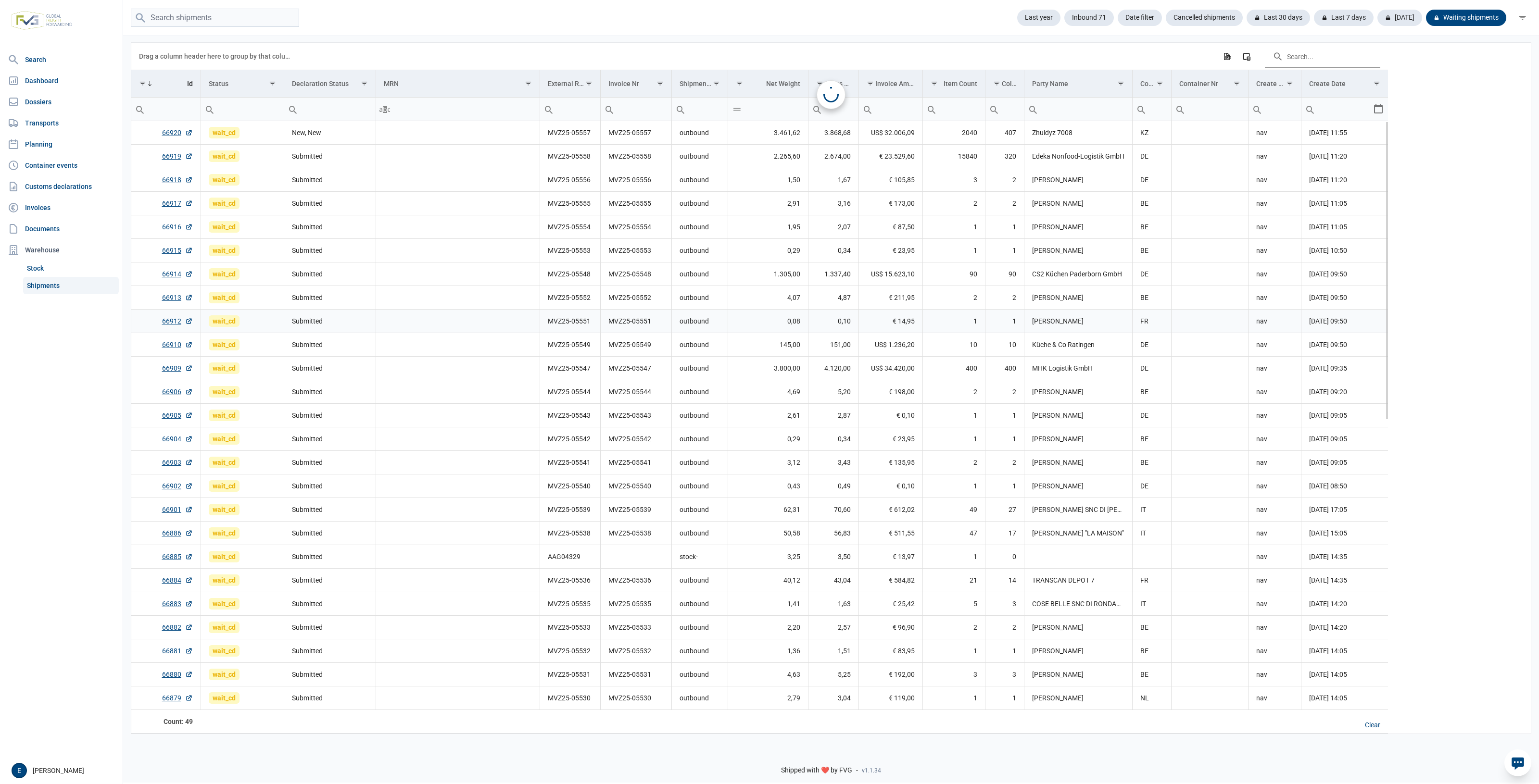
click at [667, 312] on td "MVZ25-05551" at bounding box center [636, 321] width 71 height 23
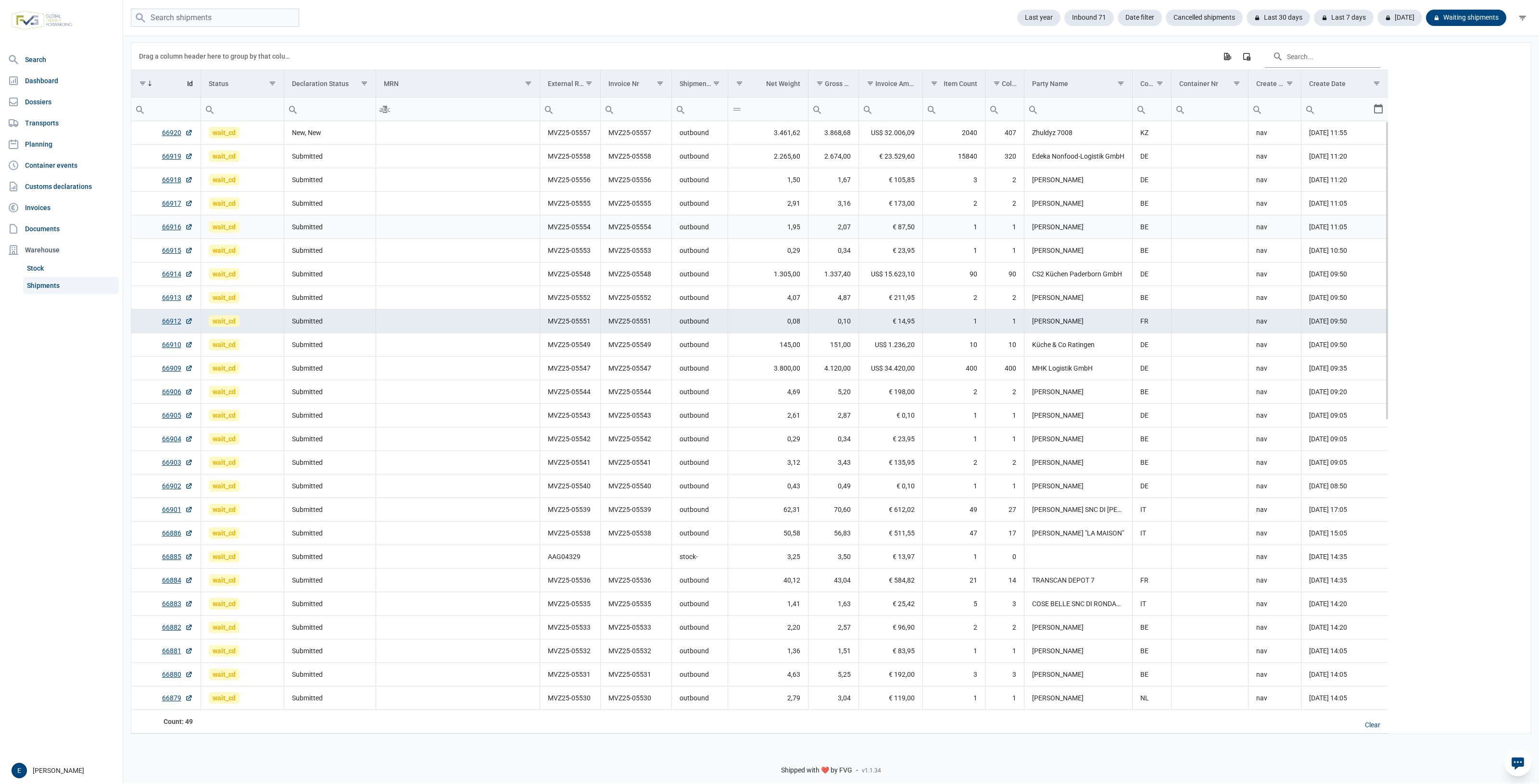
drag, startPoint x: 758, startPoint y: 231, endPoint x: 664, endPoint y: 214, distance: 95.5
click at [664, 214] on td "MVZ25-05555" at bounding box center [636, 203] width 71 height 23
